Goal: Navigation & Orientation: Find specific page/section

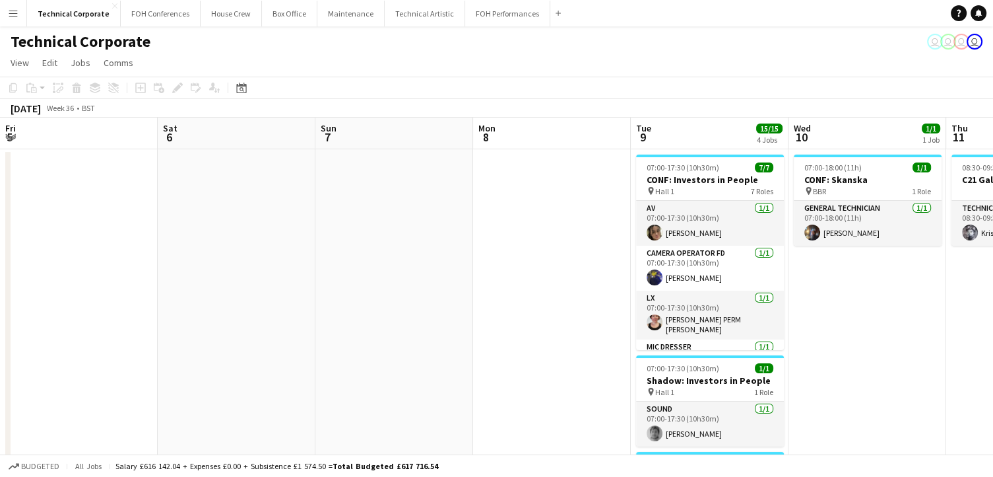
scroll to position [0, 344]
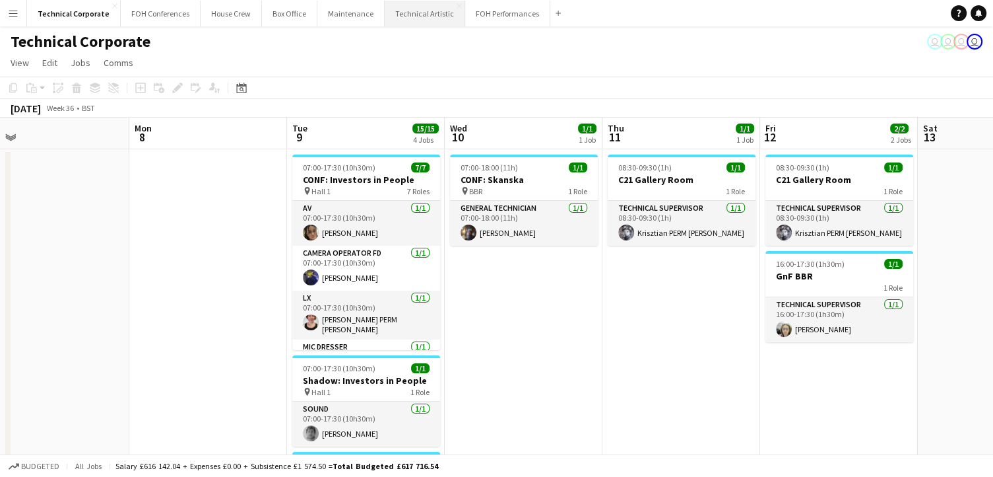
click at [406, 9] on button "Technical Artistic Close" at bounding box center [425, 14] width 81 height 26
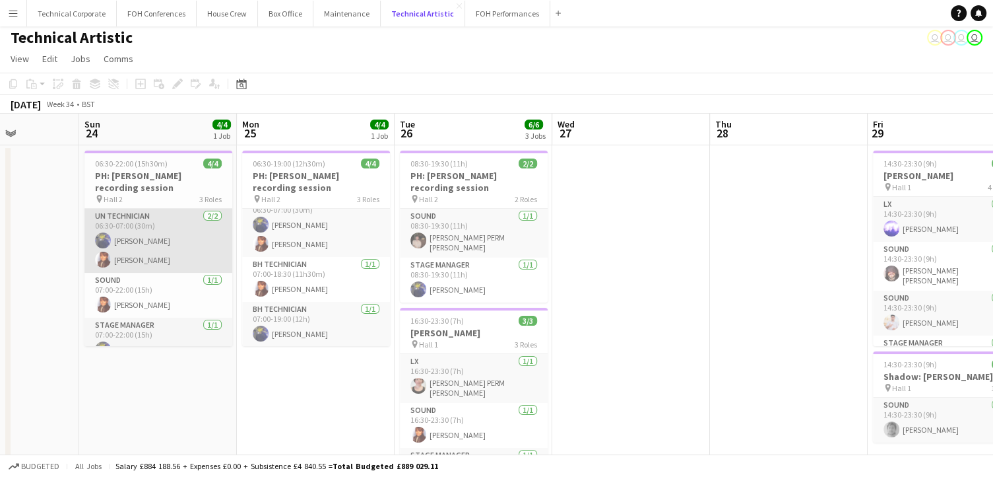
scroll to position [16, 0]
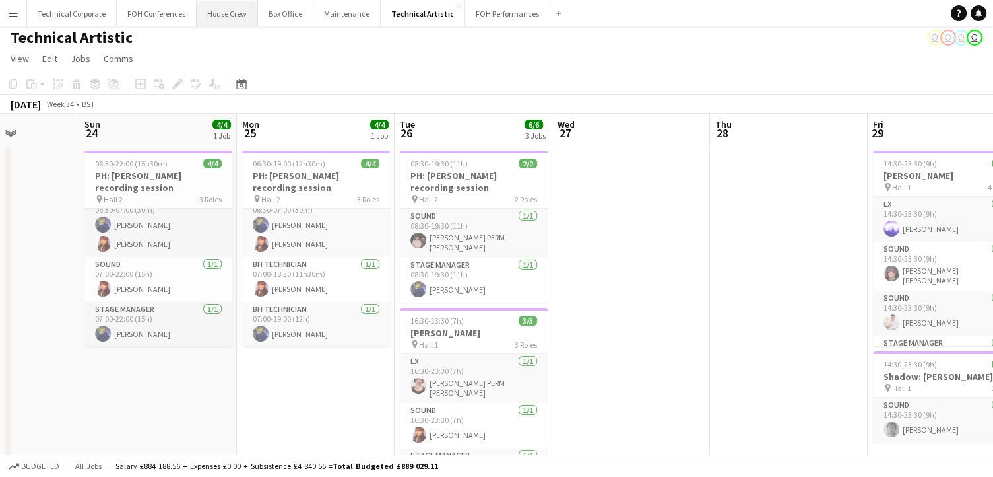
click at [222, 13] on button "House Crew Close" at bounding box center [227, 14] width 61 height 26
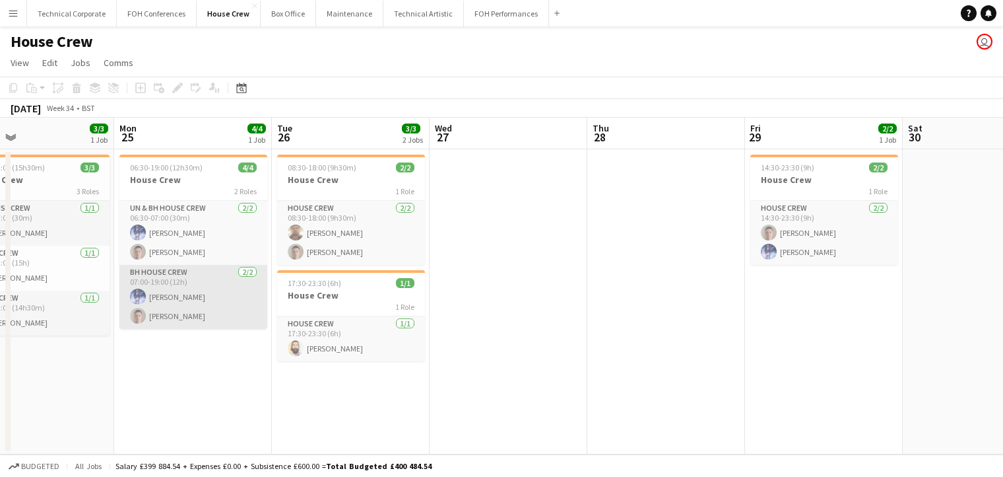
scroll to position [0, 360]
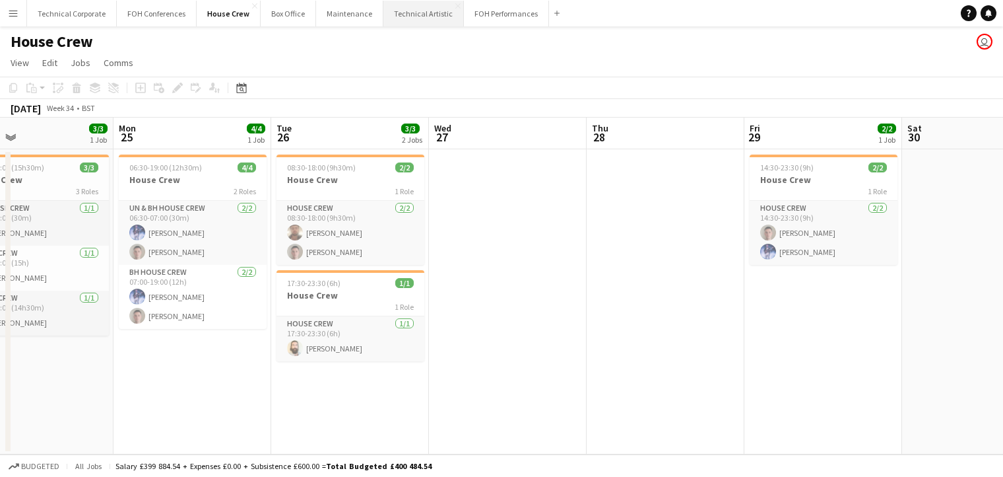
click at [417, 13] on button "Technical Artistic Close" at bounding box center [424, 14] width 81 height 26
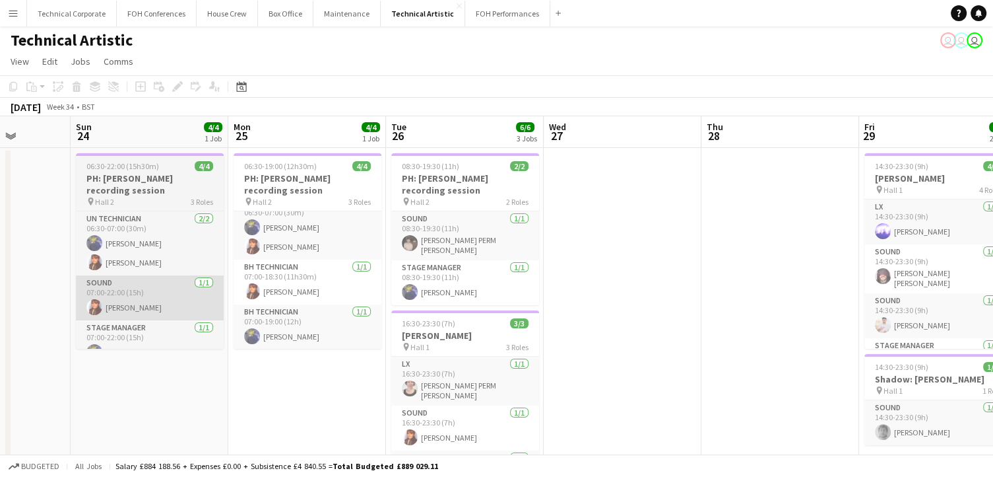
scroll to position [0, 402]
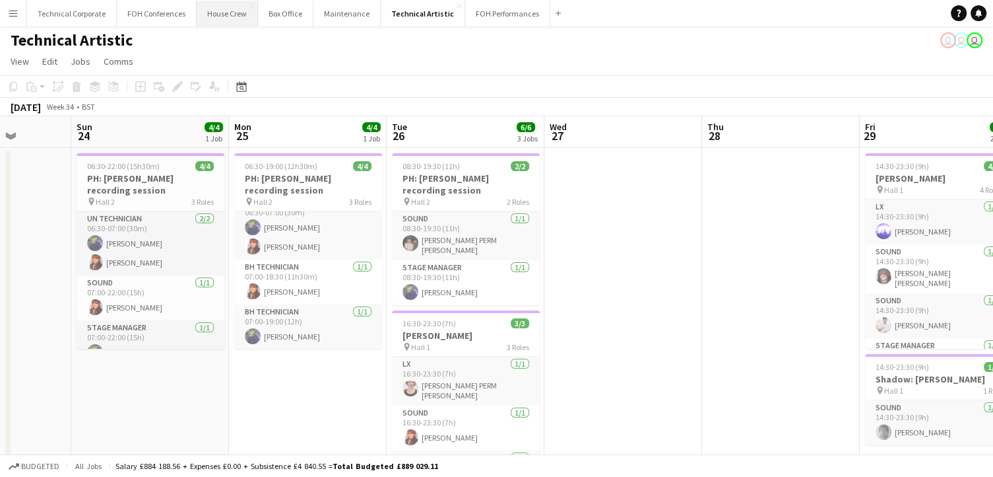
click at [224, 13] on button "House Crew Close" at bounding box center [227, 14] width 61 height 26
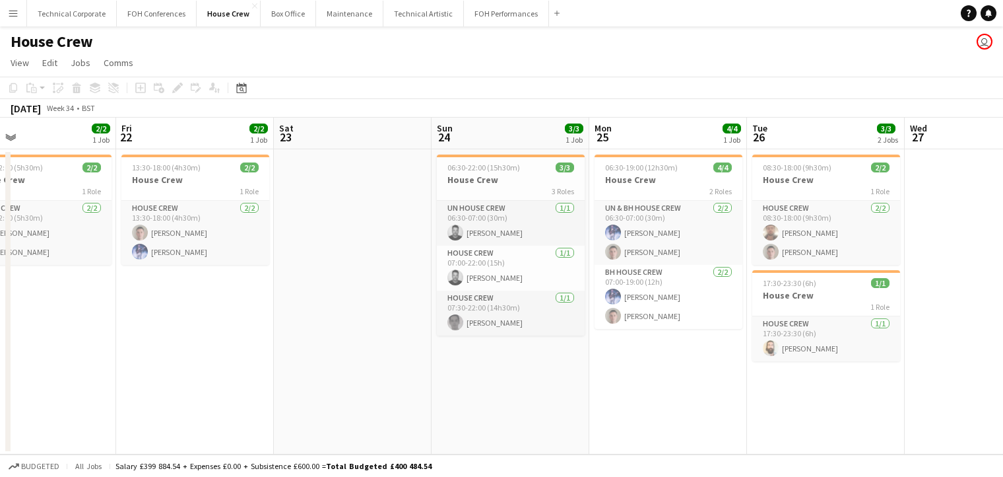
scroll to position [0, 516]
